Goal: Transaction & Acquisition: Purchase product/service

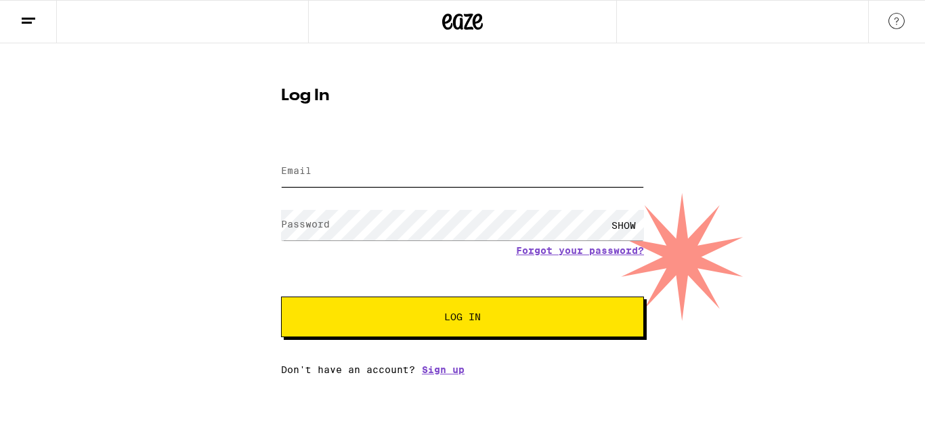
type input "[EMAIL_ADDRESS][DOMAIN_NAME]"
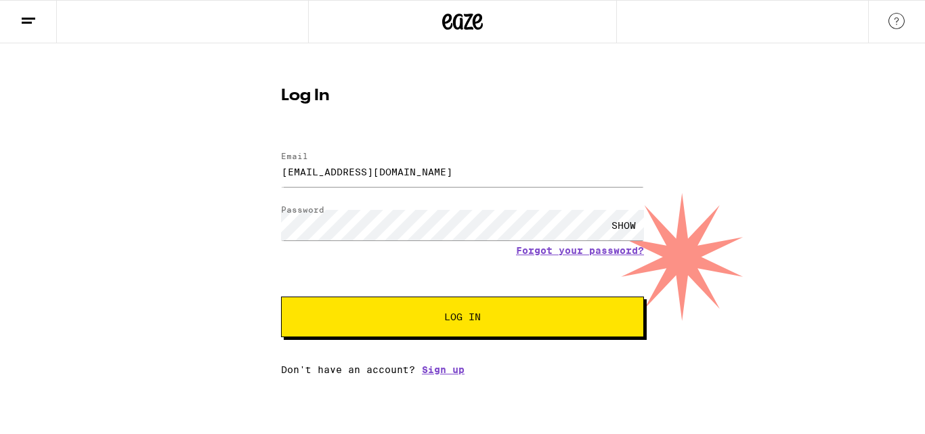
click at [429, 319] on span "Log In" at bounding box center [462, 316] width 253 height 9
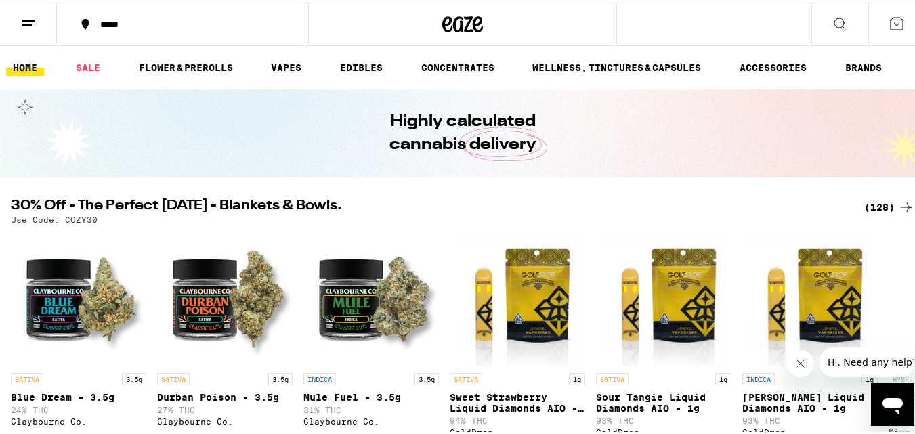
click at [832, 16] on icon at bounding box center [840, 21] width 16 height 16
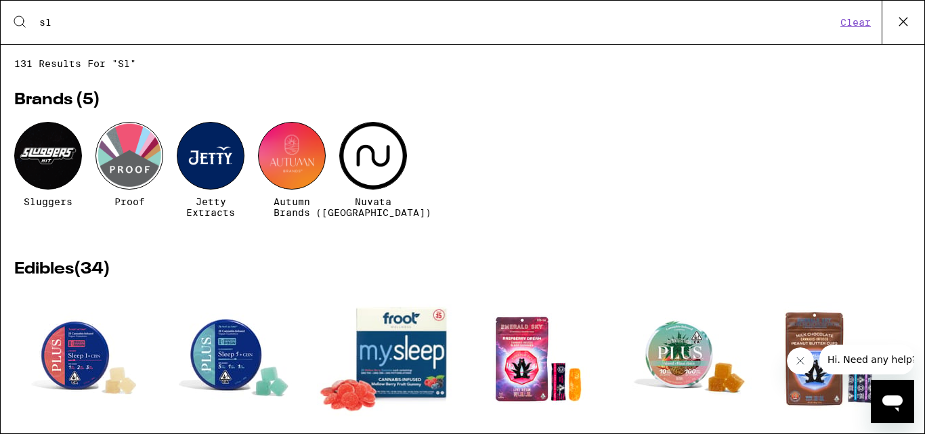
type input "sleep"
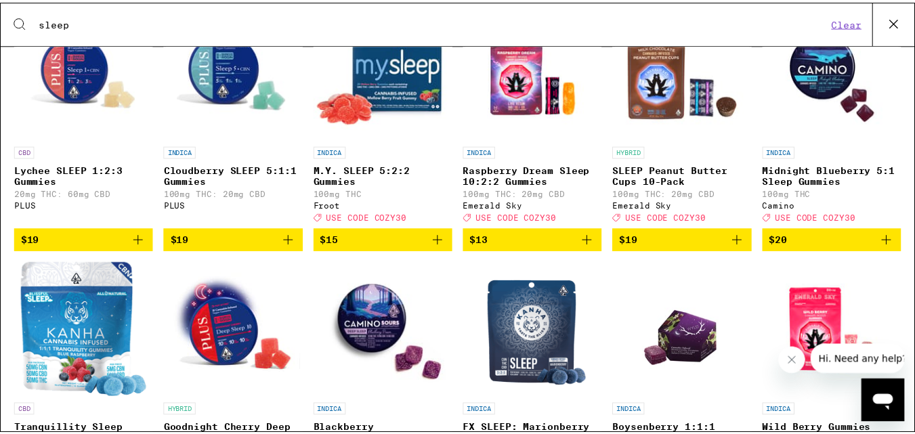
scroll to position [289, 0]
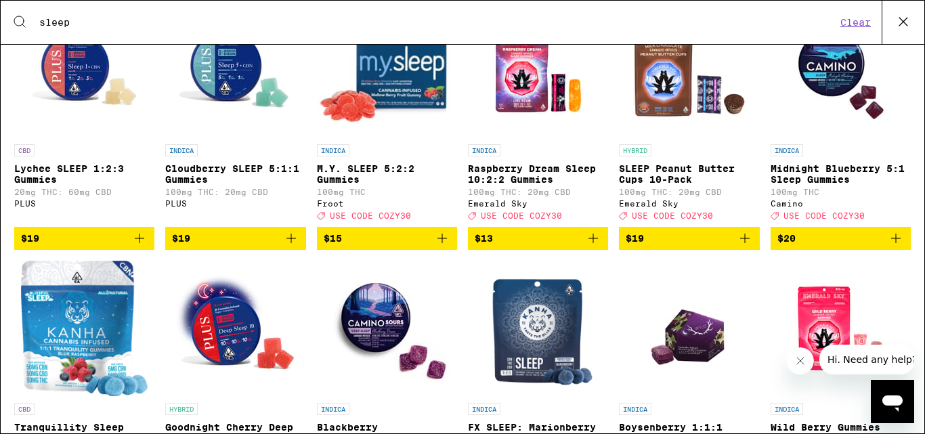
click at [674, 354] on img "Open page for Boysenberry 1:1:1 THC:CBD:CBN Gummies from WYLD" at bounding box center [689, 328] width 97 height 135
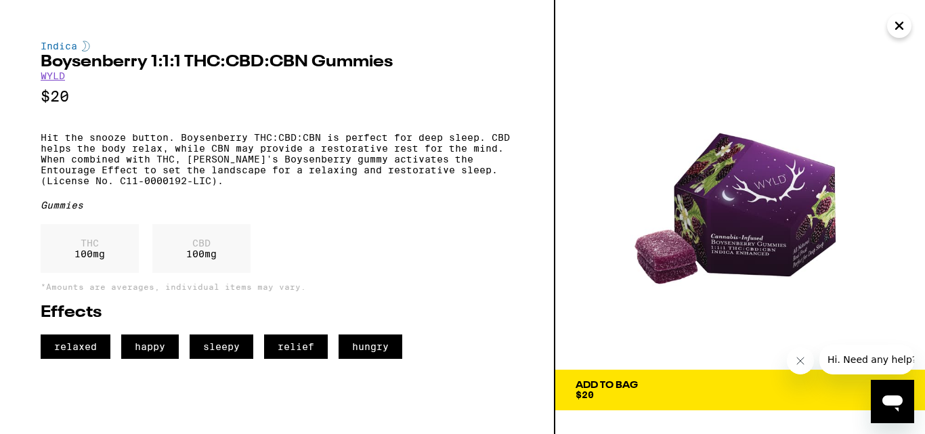
click at [284, 165] on p "Hit the snooze button. Boysenberry THC:CBD:CBN is perfect for deep sleep. CBD h…" at bounding box center [277, 159] width 473 height 54
click at [631, 385] on div "Add To Bag" at bounding box center [607, 385] width 62 height 9
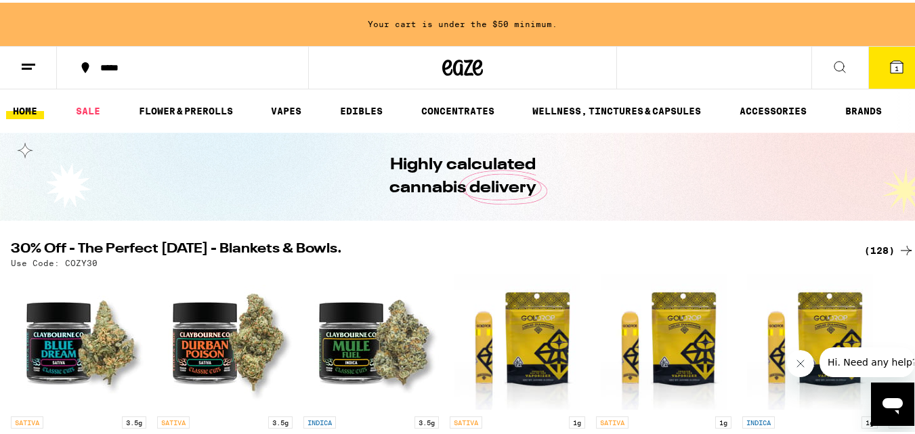
click at [33, 62] on line at bounding box center [29, 62] width 14 height 0
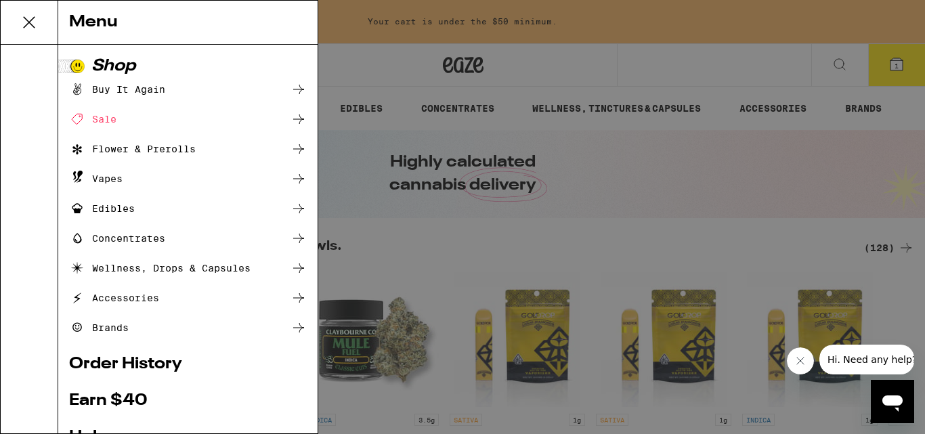
click at [112, 85] on div "Buy It Again" at bounding box center [117, 89] width 96 height 16
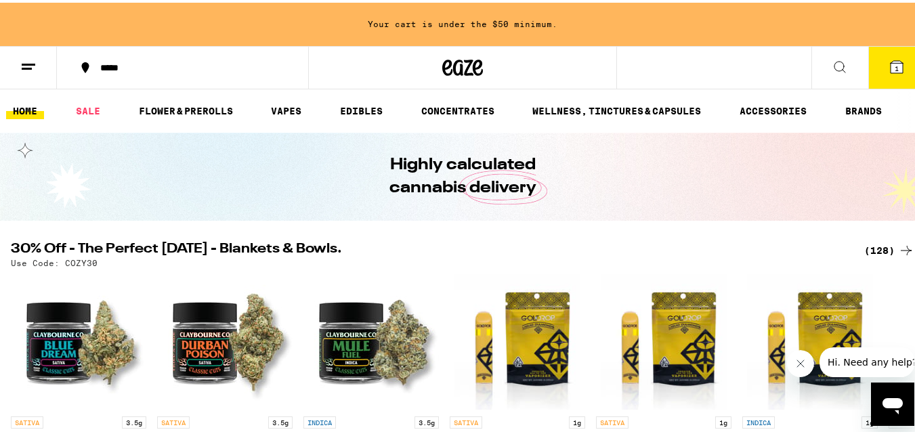
click at [34, 62] on line at bounding box center [29, 62] width 14 height 0
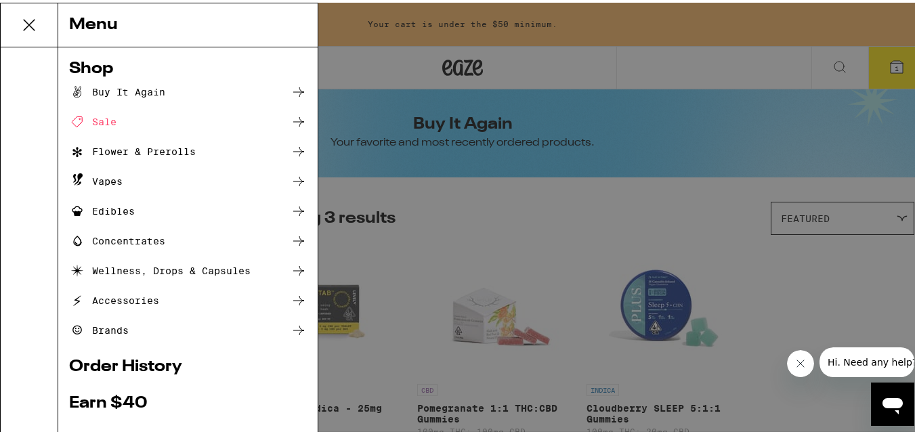
click at [291, 86] on icon at bounding box center [298, 89] width 16 height 16
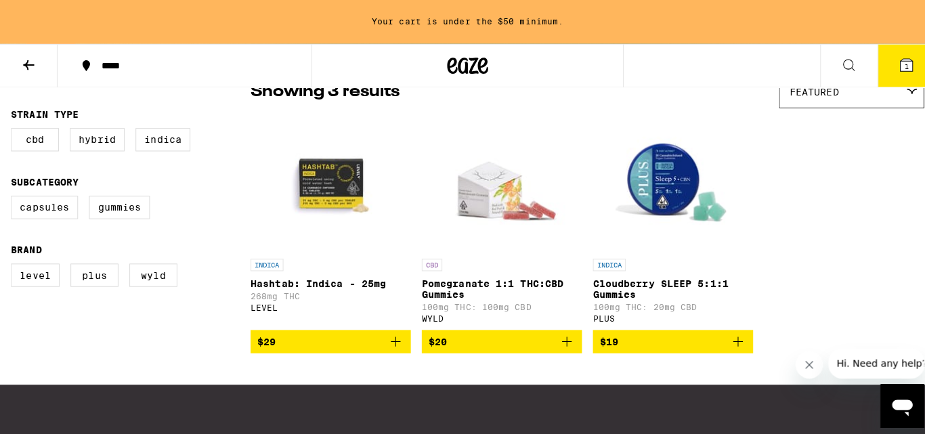
scroll to position [125, 0]
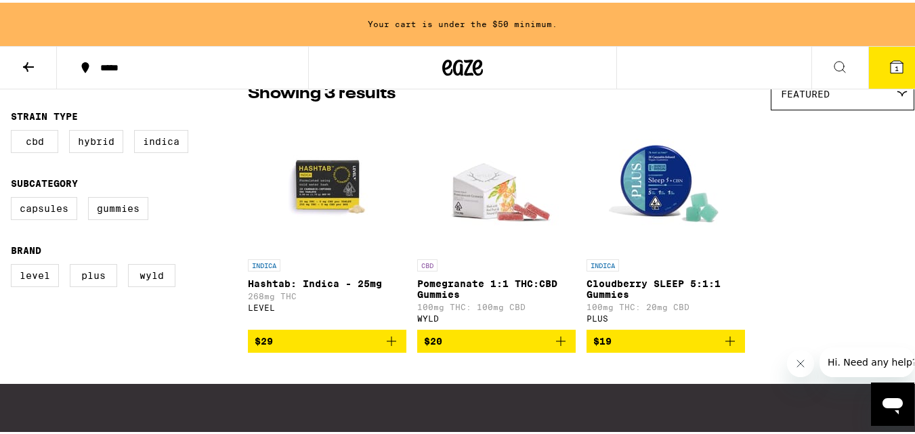
click at [474, 211] on img "Open page for Pomegranate 1:1 THC:CBD Gummies from WYLD" at bounding box center [496, 181] width 135 height 135
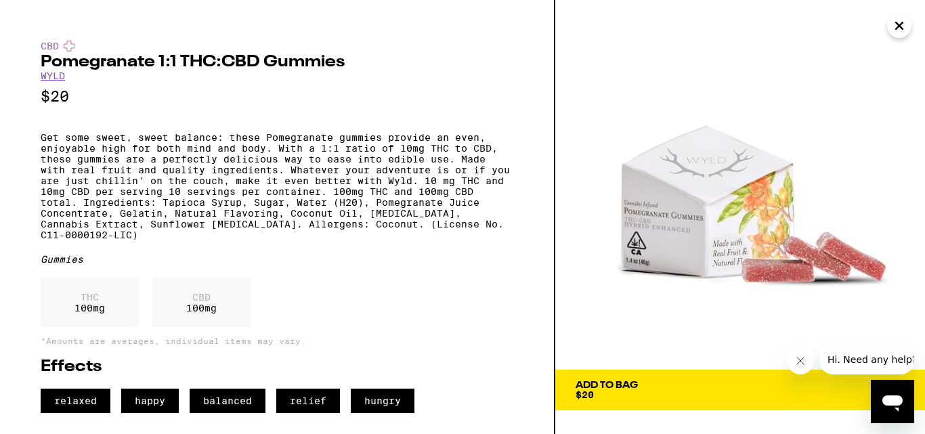
click at [630, 381] on div "Add To Bag" at bounding box center [607, 385] width 62 height 9
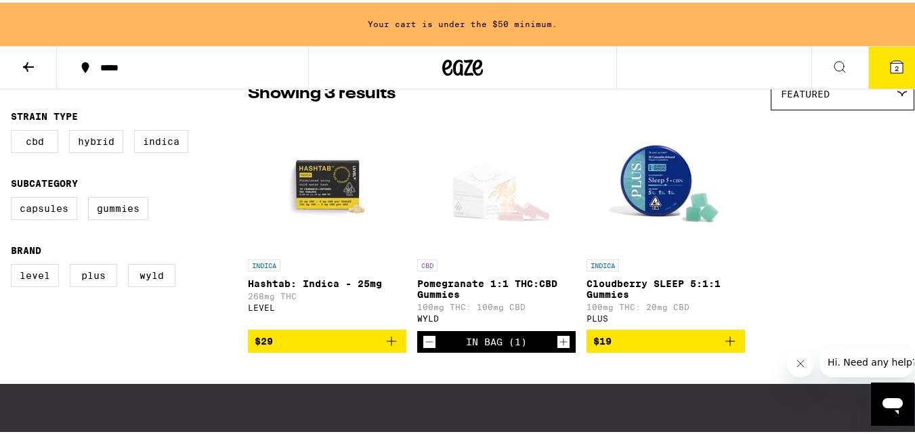
click at [890, 58] on icon at bounding box center [896, 64] width 12 height 12
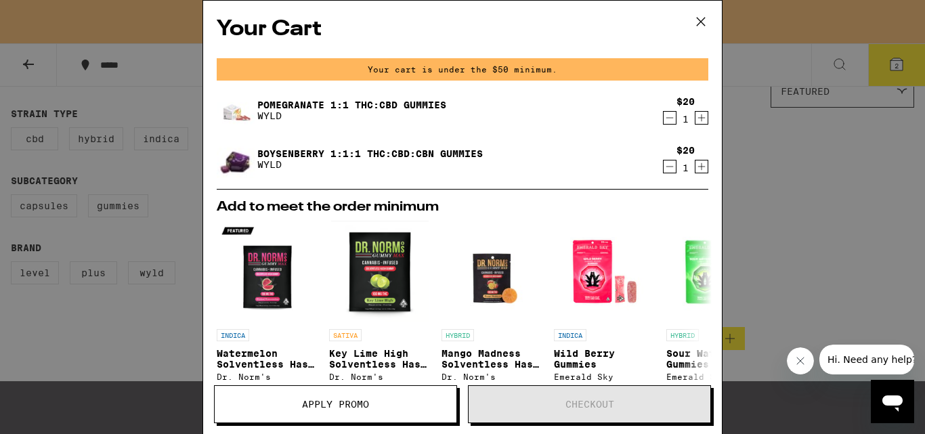
click at [664, 170] on icon "Decrement" at bounding box center [670, 166] width 12 height 16
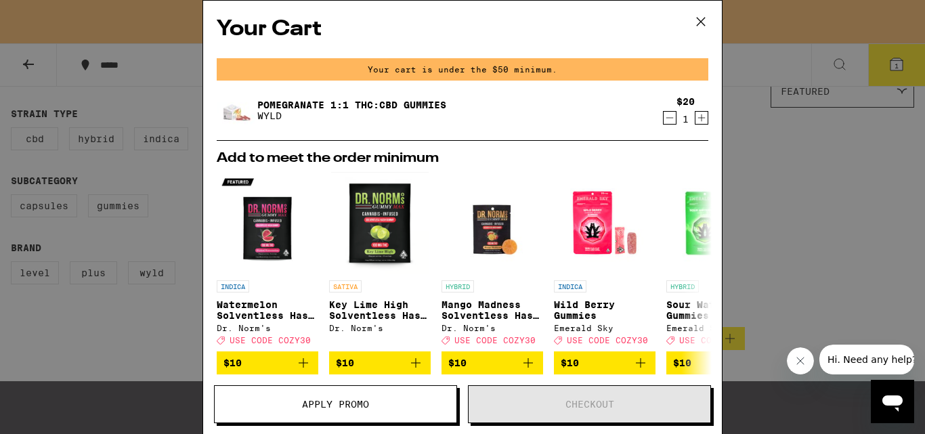
click at [698, 119] on icon "Increment" at bounding box center [701, 117] width 7 height 7
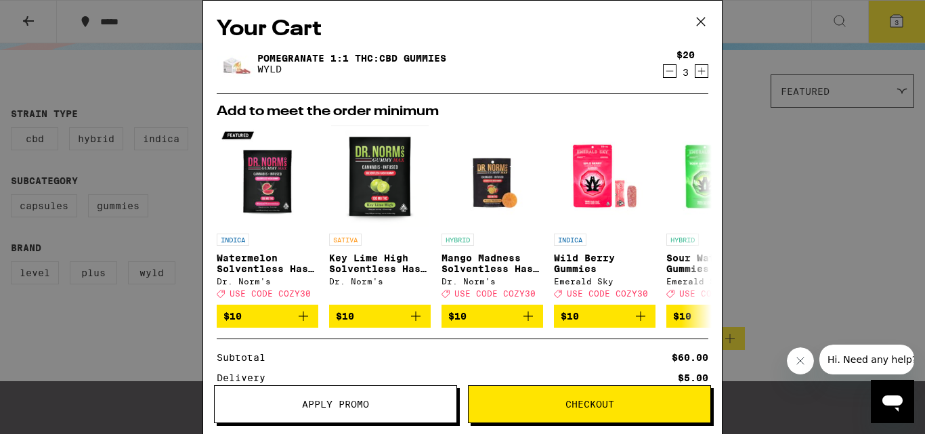
click at [695, 75] on icon "Increment" at bounding box center [701, 71] width 12 height 16
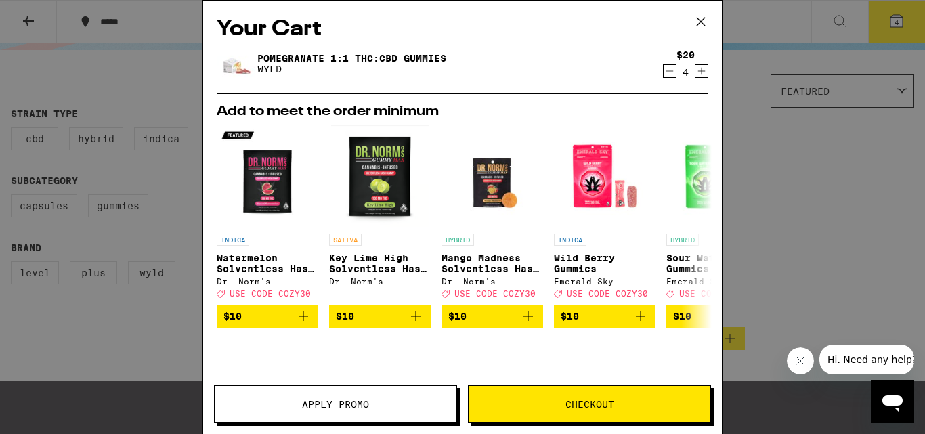
click at [695, 75] on icon "Increment" at bounding box center [701, 71] width 12 height 16
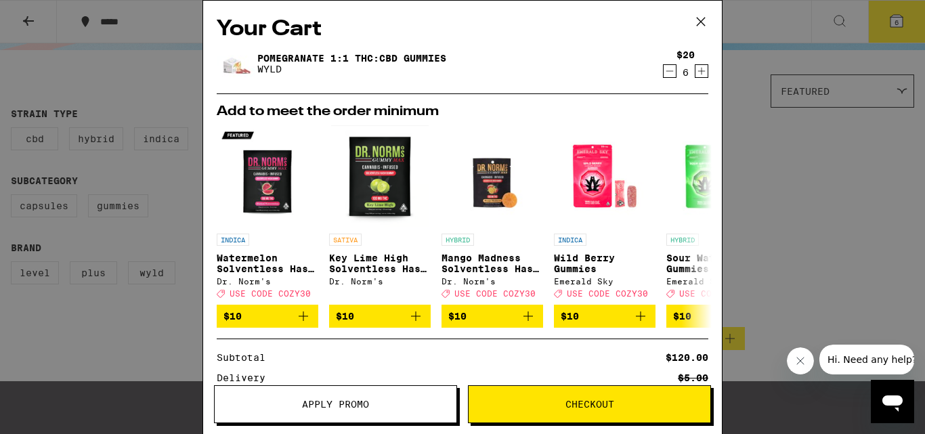
click at [358, 404] on span "Apply Promo" at bounding box center [335, 404] width 67 height 9
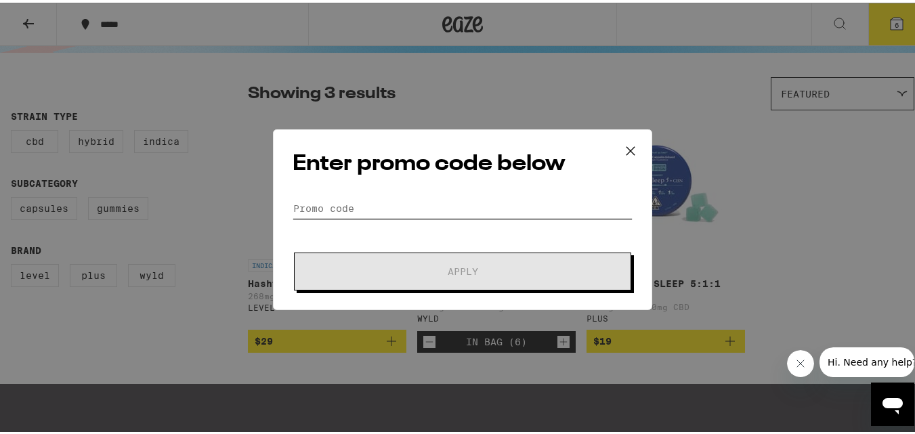
click at [348, 198] on input "Promo Code" at bounding box center [463, 206] width 340 height 20
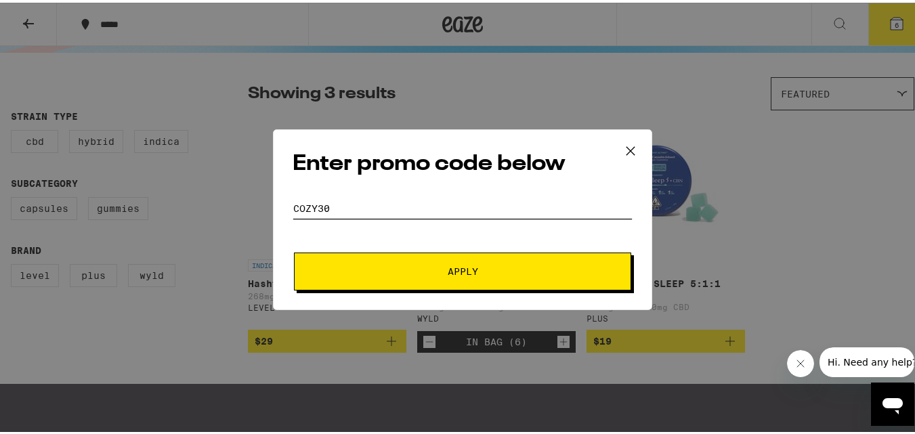
type input "COZY30"
click at [406, 268] on span "Apply" at bounding box center [463, 268] width 244 height 9
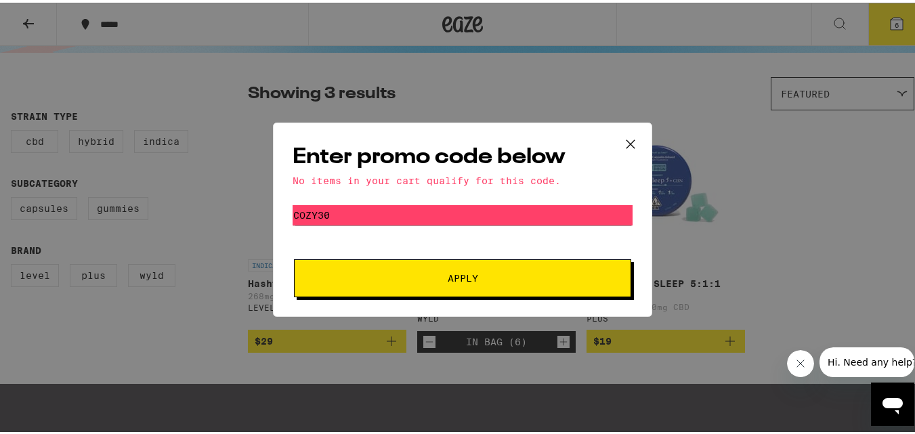
click at [620, 143] on icon at bounding box center [630, 141] width 20 height 20
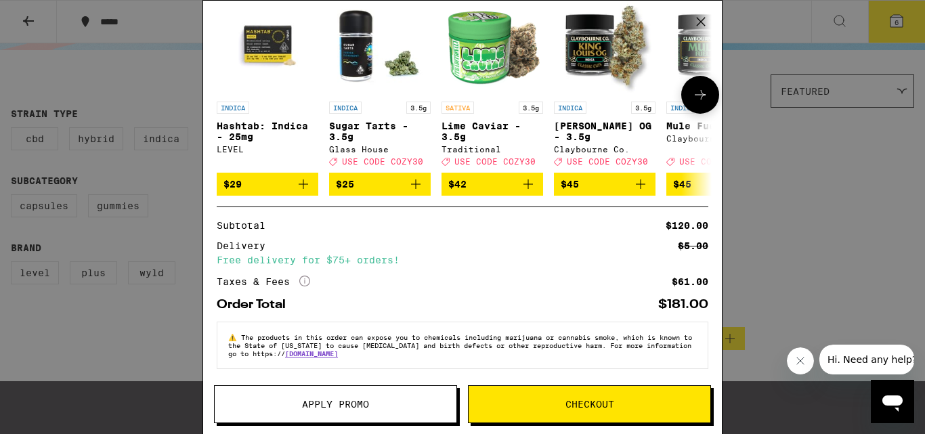
scroll to position [132, 0]
click at [559, 398] on button "Checkout" at bounding box center [589, 404] width 243 height 38
